Goal: Information Seeking & Learning: Find specific page/section

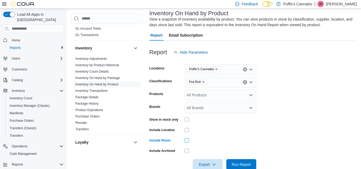
scroll to position [44, 0]
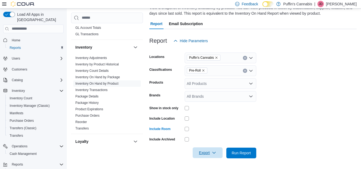
click at [209, 151] on span "Export" at bounding box center [207, 152] width 23 height 11
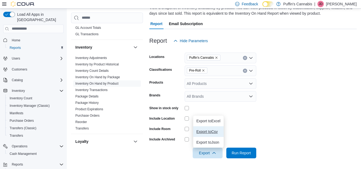
click at [219, 129] on button "Export to Csv" at bounding box center [208, 131] width 30 height 11
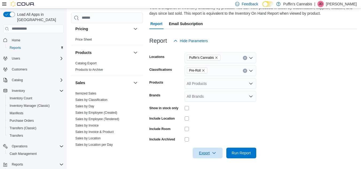
scroll to position [324, 0]
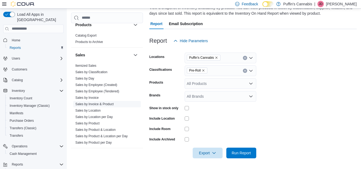
click at [102, 105] on link "Sales by Invoice & Product" at bounding box center [94, 104] width 38 height 4
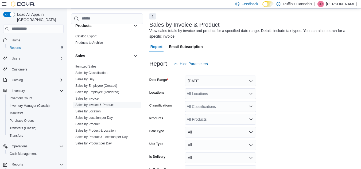
scroll to position [18, 0]
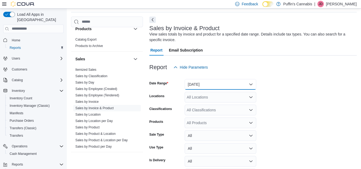
click at [232, 84] on button "Yesterday" at bounding box center [220, 84] width 72 height 11
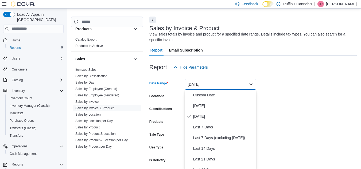
scroll to position [19, 0]
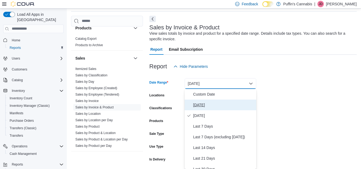
click at [219, 106] on span "Today" at bounding box center [223, 105] width 61 height 6
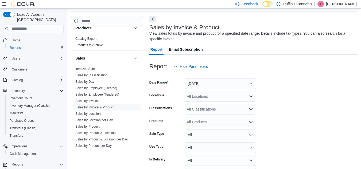
click at [282, 99] on form "Date Range Today Locations All Locations Classifications All Classifications Pr…" at bounding box center [252, 139] width 207 height 135
click at [248, 95] on icon "Open list of options" at bounding box center [250, 96] width 4 height 4
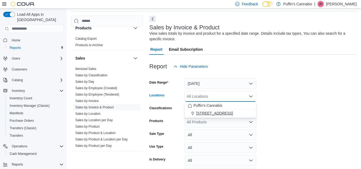
click at [222, 113] on span "96 Main Street East, Unit E" at bounding box center [214, 112] width 37 height 5
click at [337, 109] on form "Date Range Today Locations 96 Main Street East, Unit E Combo box. Selected. 96 …" at bounding box center [252, 139] width 207 height 135
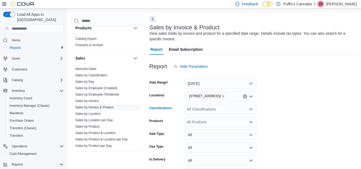
click at [252, 110] on icon "Open list of options" at bounding box center [250, 109] width 4 height 4
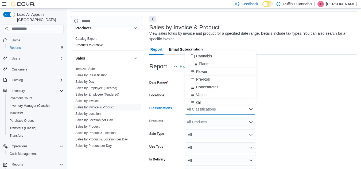
scroll to position [195, 0]
click at [204, 76] on span "Pre-Roll" at bounding box center [203, 75] width 14 height 5
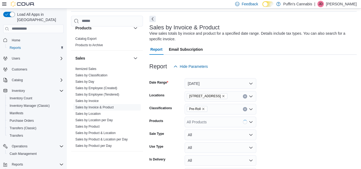
click at [318, 94] on form "Date Range Today Locations 96 Main Street East, Unit E Classifications Pre-Roll…" at bounding box center [252, 139] width 207 height 135
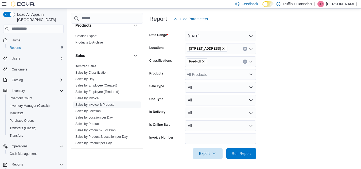
scroll to position [67, 0]
click at [238, 155] on span "Run Report" at bounding box center [240, 152] width 19 height 5
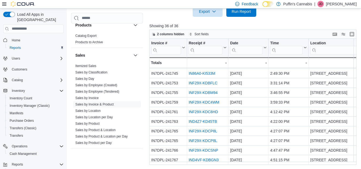
scroll to position [252, 0]
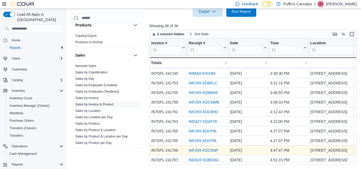
click at [209, 148] on link "INF29X-KDCSNP" at bounding box center [202, 150] width 29 height 4
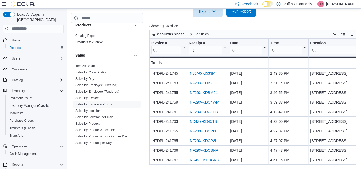
click at [241, 10] on span "Run Report" at bounding box center [240, 11] width 19 height 5
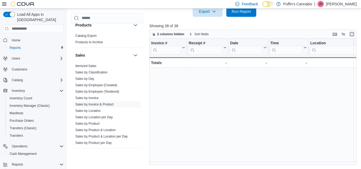
scroll to position [271, 0]
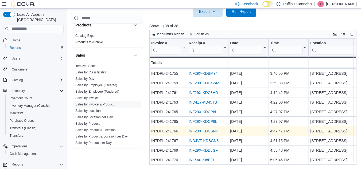
click at [208, 129] on link "INF29X-KDCSNP" at bounding box center [202, 131] width 29 height 4
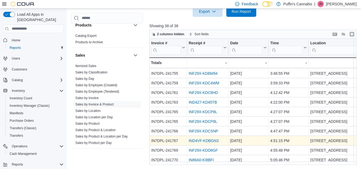
click at [209, 139] on link "IND4VF-KDBGN3" at bounding box center [203, 141] width 30 height 4
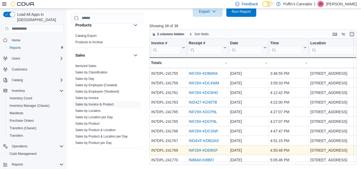
click at [206, 148] on link "INF29X-KDD8GF" at bounding box center [202, 150] width 29 height 4
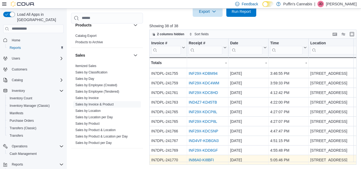
click at [204, 157] on div "IN86A0-KI8BFI" at bounding box center [207, 160] width 38 height 6
click at [204, 158] on link "IN86A0-KI8BFI" at bounding box center [200, 160] width 25 height 4
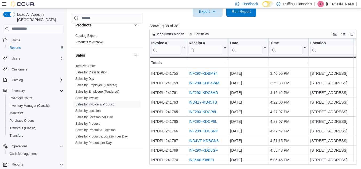
scroll to position [61, 0]
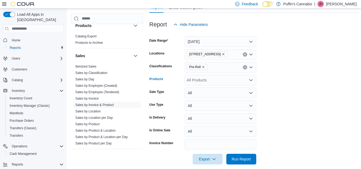
click at [217, 80] on div "All Products" at bounding box center [220, 80] width 72 height 11
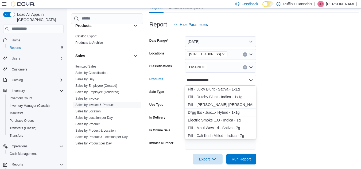
type input "**********"
click at [211, 89] on div "Piff - Juicy Blunt - Sativa - 1x1g" at bounding box center [220, 88] width 65 height 5
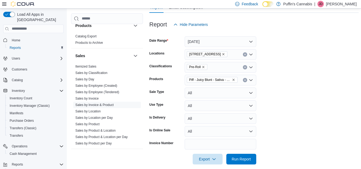
click at [272, 151] on div at bounding box center [253, 151] width 209 height 4
click at [247, 160] on span "Run Report" at bounding box center [240, 158] width 19 height 5
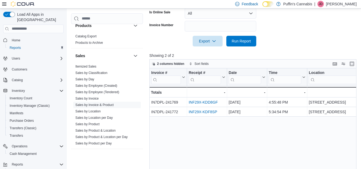
scroll to position [181, 0]
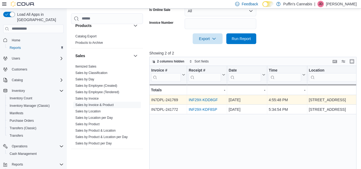
click at [205, 99] on link "INF29X-KDD8GF" at bounding box center [202, 100] width 29 height 4
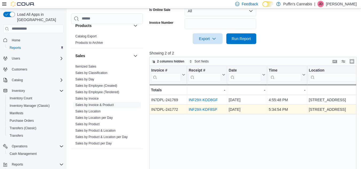
click at [203, 109] on link "INF29X-KDF8SP" at bounding box center [202, 109] width 29 height 4
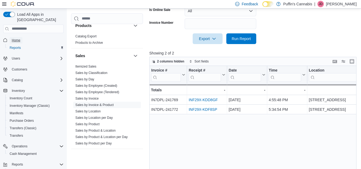
click at [18, 38] on span "Home" at bounding box center [16, 40] width 9 height 4
